Goal: Entertainment & Leisure: Consume media (video, audio)

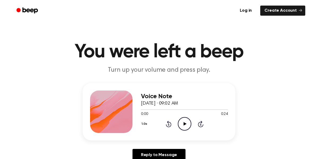
click at [182, 125] on icon "Play Audio" at bounding box center [185, 124] width 14 height 14
click at [187, 117] on icon "Play Audio" at bounding box center [185, 124] width 14 height 14
click at [185, 121] on icon "Play Audio" at bounding box center [185, 124] width 14 height 14
click at [182, 118] on circle at bounding box center [184, 123] width 13 height 13
